Goal: Find contact information: Find contact information

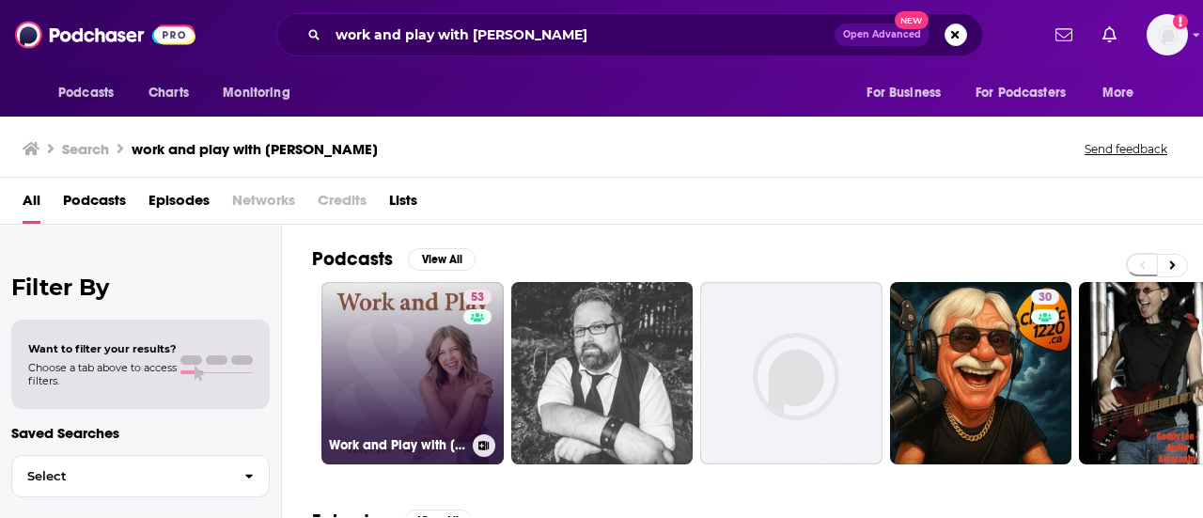
click at [434, 369] on link "53 Work and Play with [PERSON_NAME]" at bounding box center [412, 373] width 182 height 182
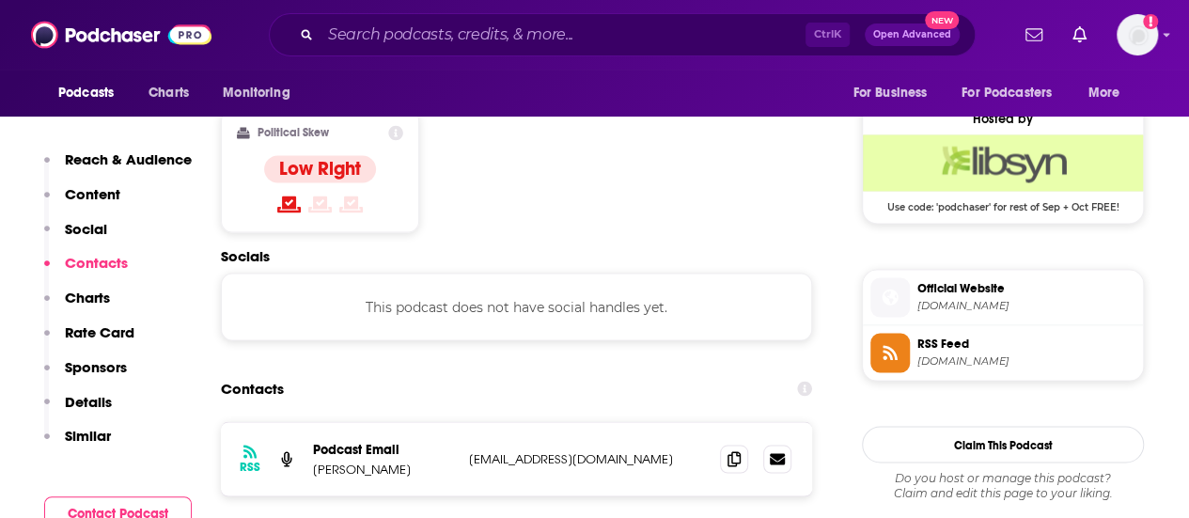
scroll to position [1499, 0]
drag, startPoint x: 600, startPoint y: 349, endPoint x: 470, endPoint y: 343, distance: 129.8
click at [470, 421] on div "RSS Podcast Email [PERSON_NAME] [EMAIL_ADDRESS][DOMAIN_NAME] [EMAIL_ADDRESS][DO…" at bounding box center [516, 457] width 591 height 73
copy p "[EMAIL_ADDRESS][DOMAIN_NAME]"
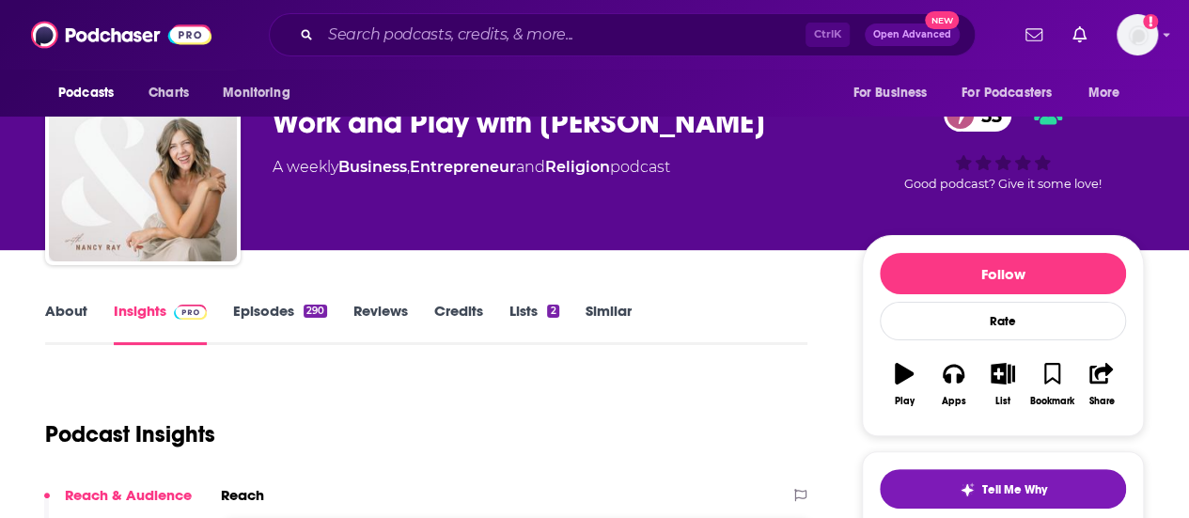
scroll to position [0, 0]
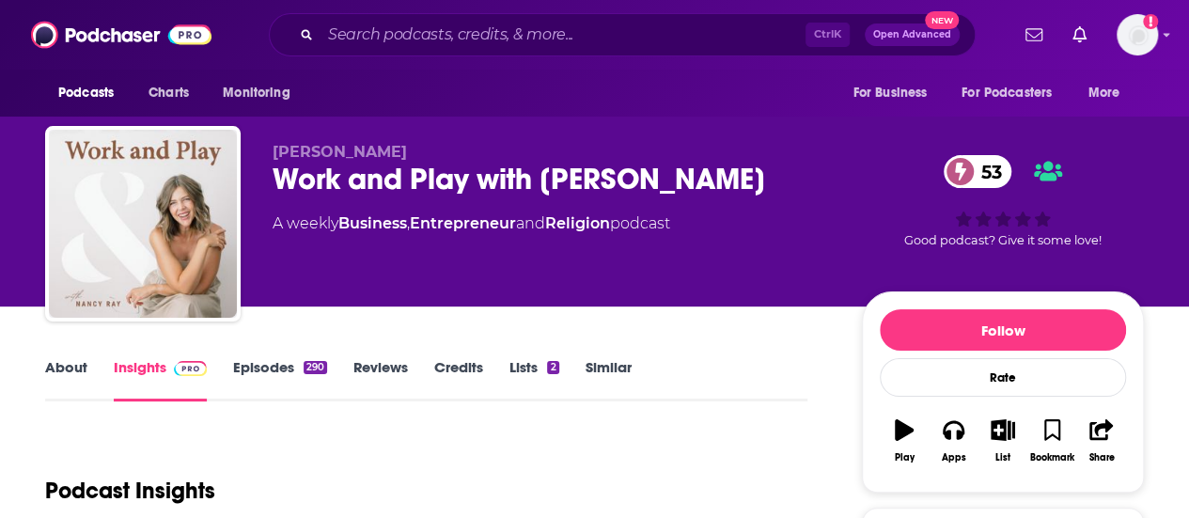
click at [259, 383] on link "Episodes 290" at bounding box center [280, 379] width 94 height 43
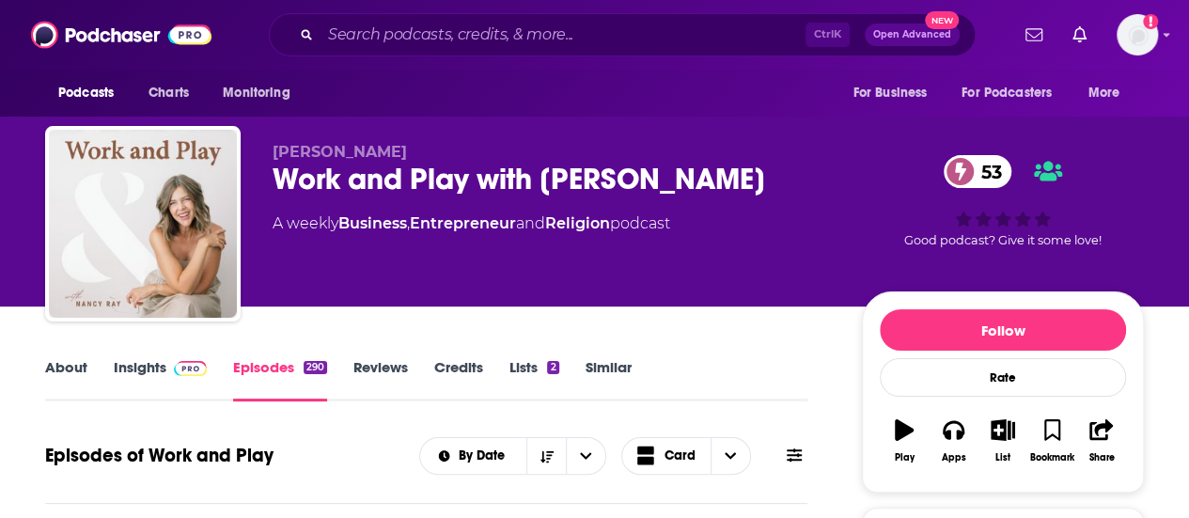
click at [71, 371] on link "About" at bounding box center [66, 379] width 42 height 43
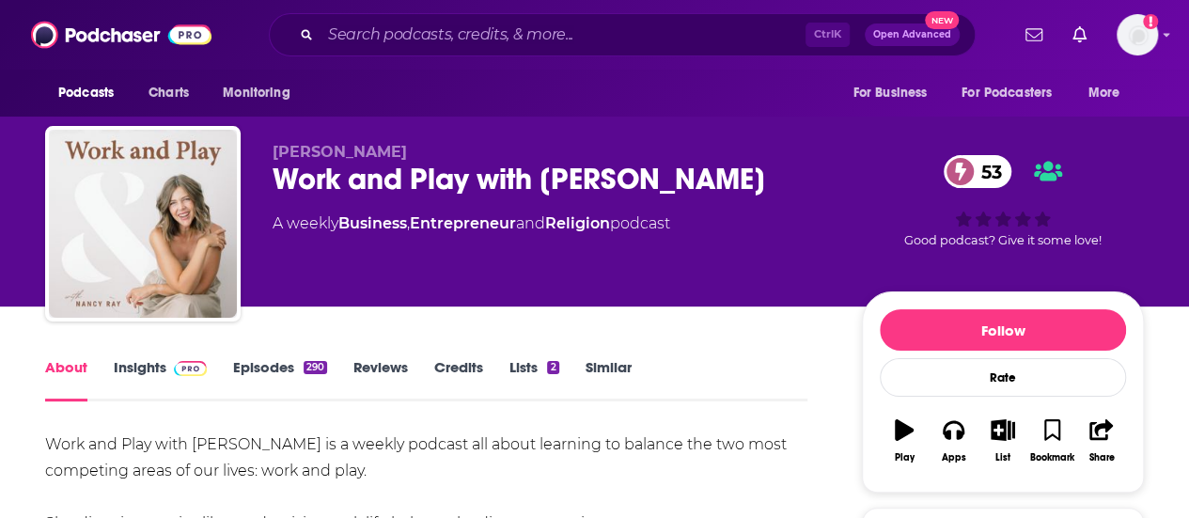
click at [259, 366] on link "Episodes 290" at bounding box center [280, 379] width 94 height 43
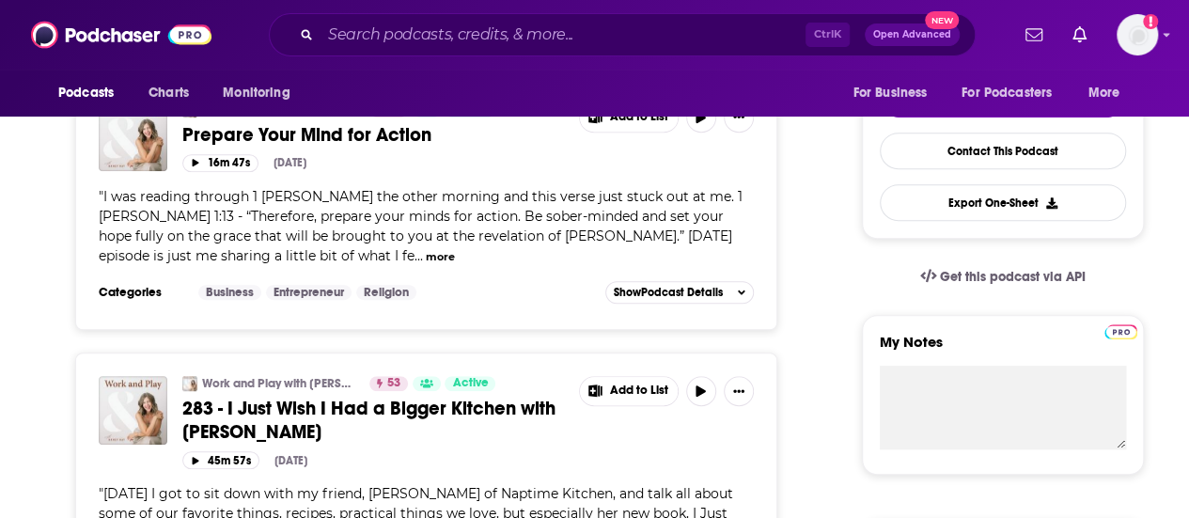
scroll to position [395, 0]
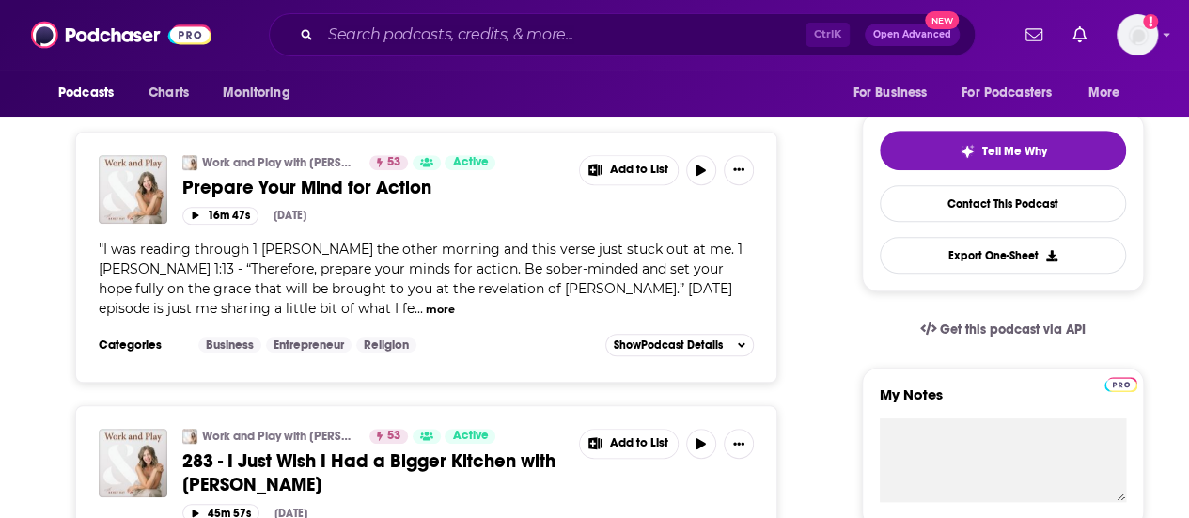
click at [426, 311] on button "more" at bounding box center [440, 310] width 29 height 16
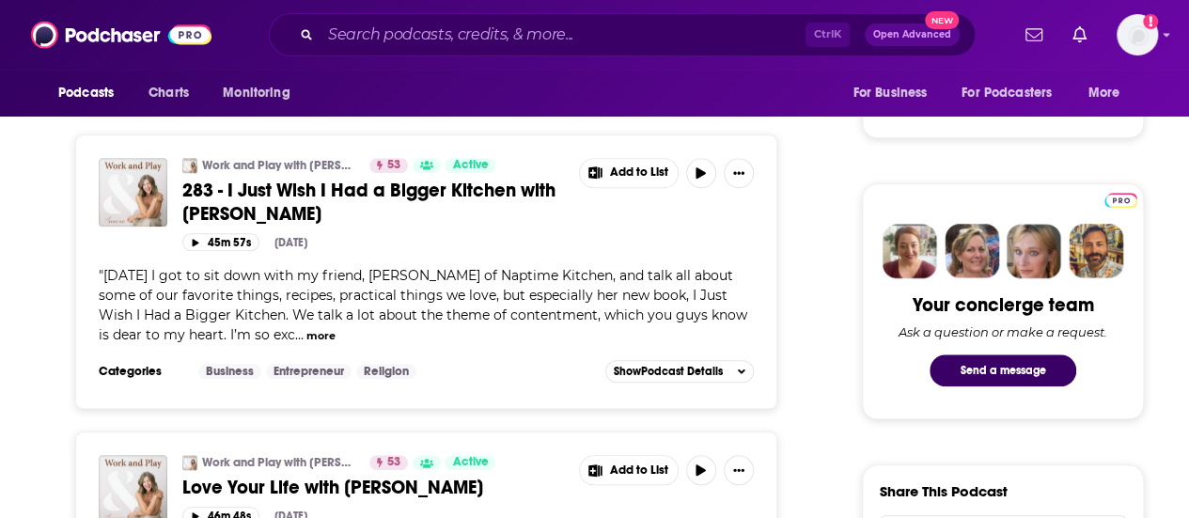
scroll to position [786, 0]
